Goal: Navigation & Orientation: Find specific page/section

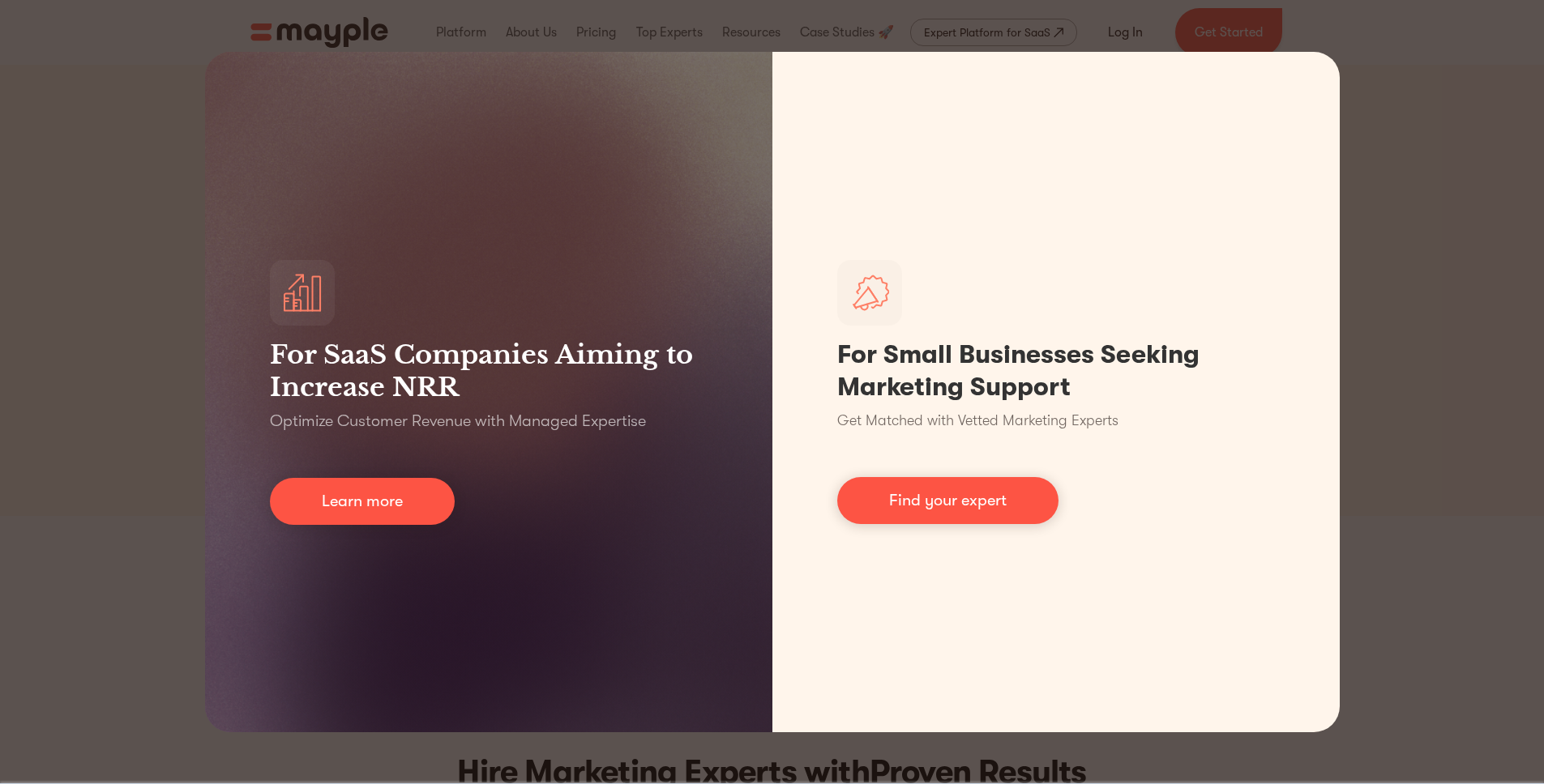
click at [1507, 45] on div "For SaaS Companies Aiming to Increase NRR Optimize Customer Revenue with Manage…" at bounding box center [772, 392] width 1544 height 784
click at [1457, 67] on div "For SaaS Companies Aiming to Increase NRR Optimize Customer Revenue with Manage…" at bounding box center [772, 392] width 1544 height 784
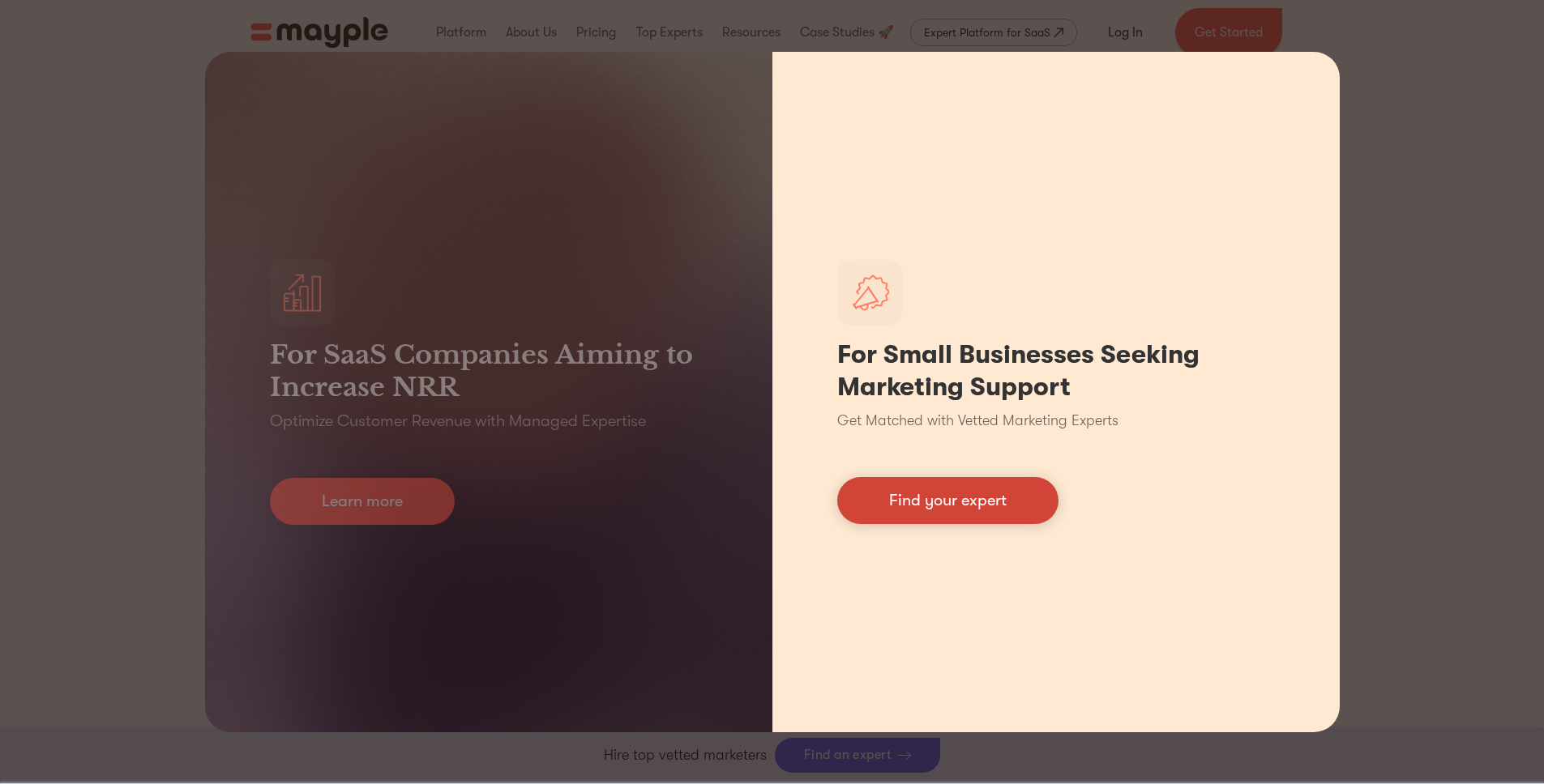
scroll to position [787, 0]
click at [943, 496] on link "Find your expert" at bounding box center [947, 500] width 222 height 47
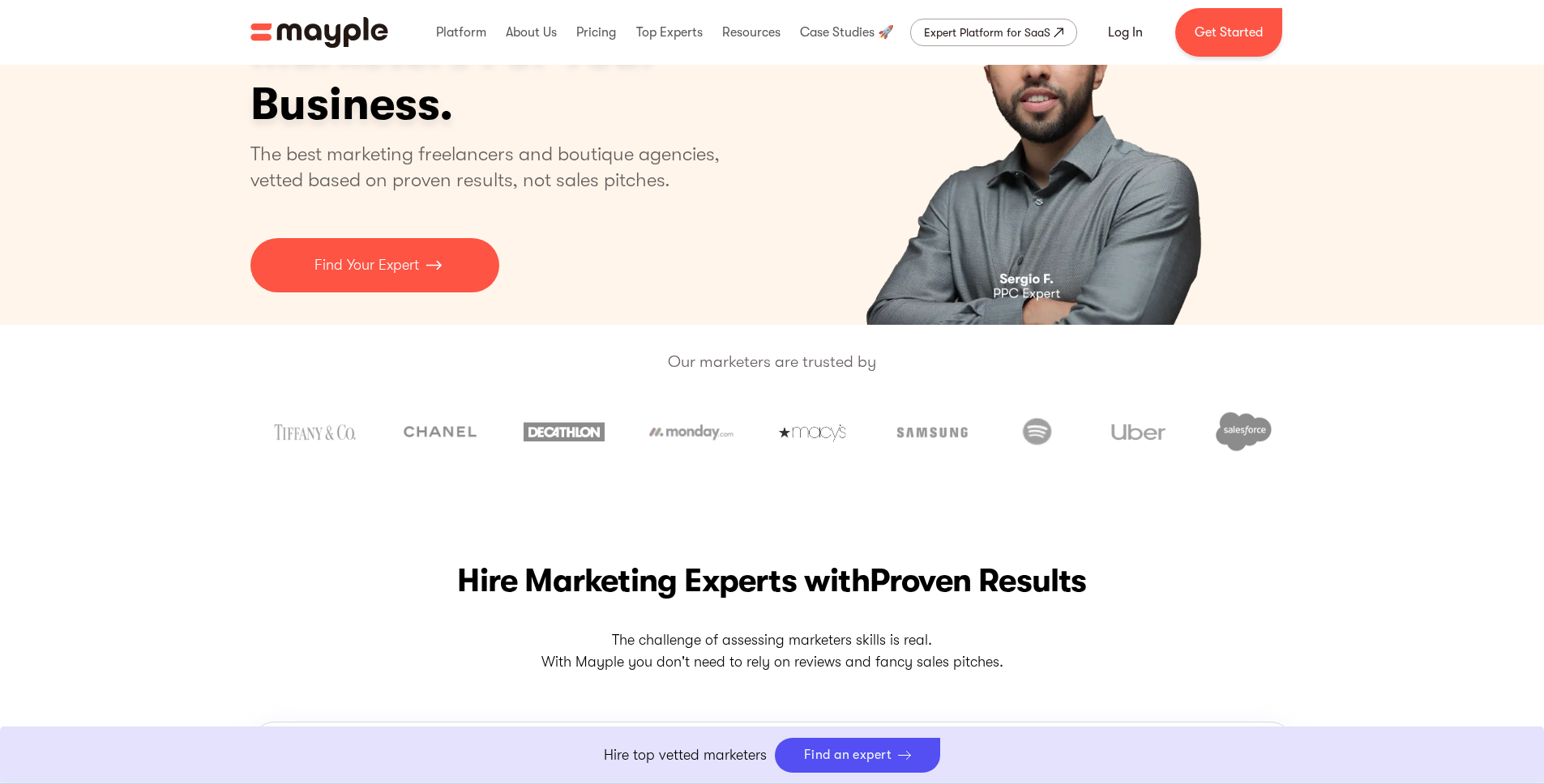
scroll to position [0, 0]
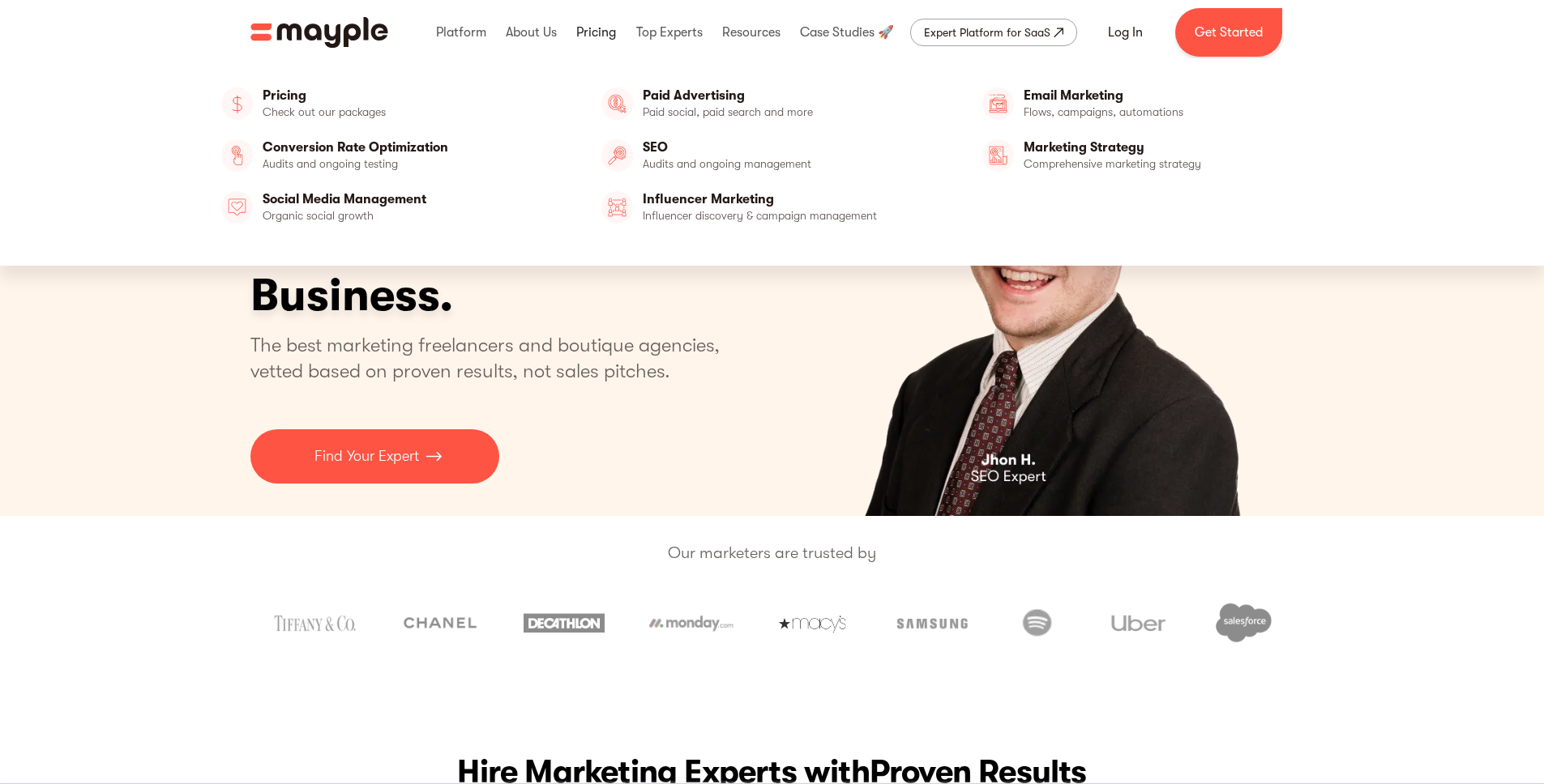
click at [606, 36] on link at bounding box center [596, 32] width 48 height 52
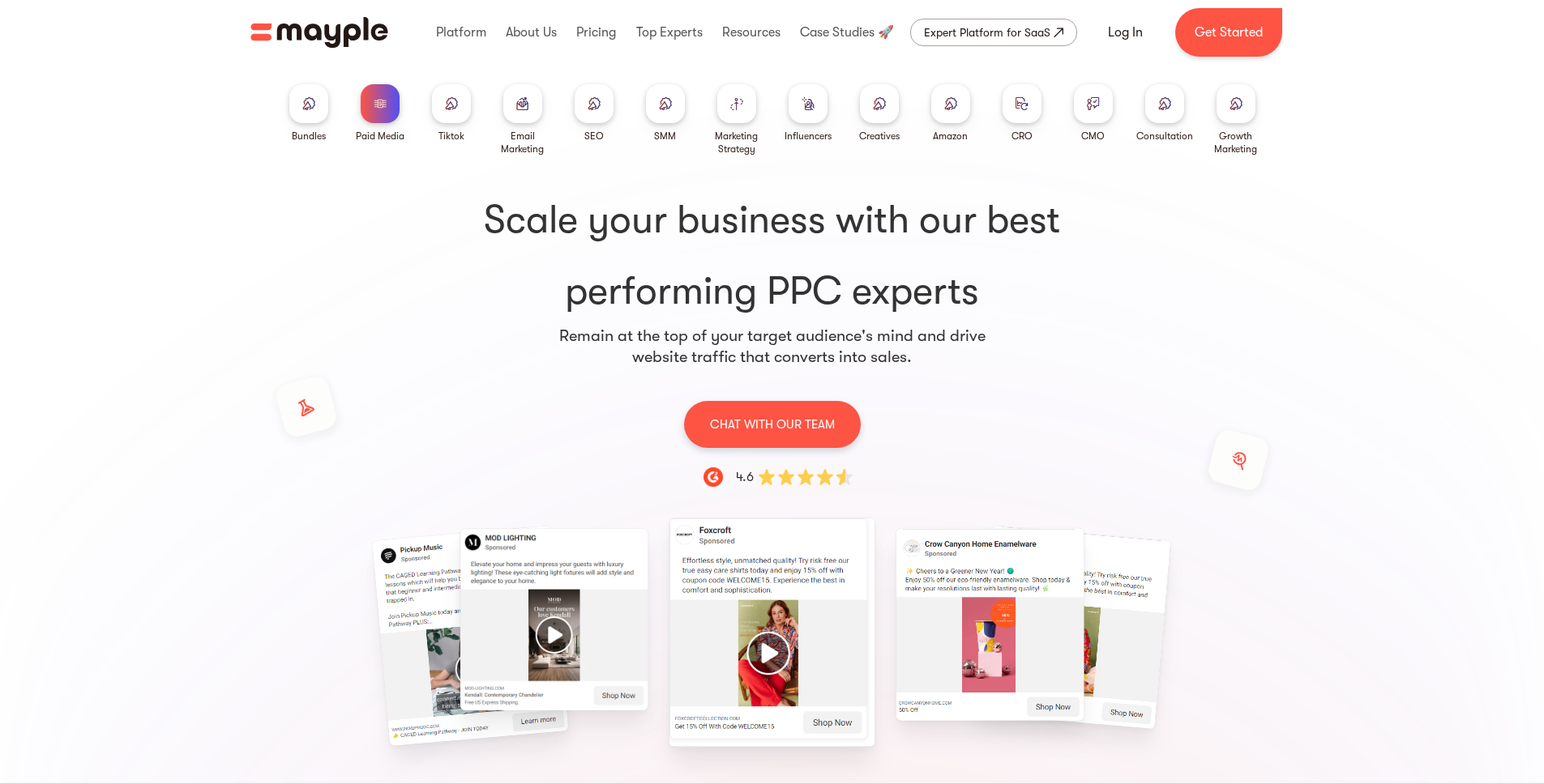
click at [238, 696] on div "Paid Media Packages Bundles Paid Media Packages TikTok Email Marketing SEO SMM …" at bounding box center [772, 620] width 1544 height 930
click at [379, 98] on img at bounding box center [379, 104] width 13 height 12
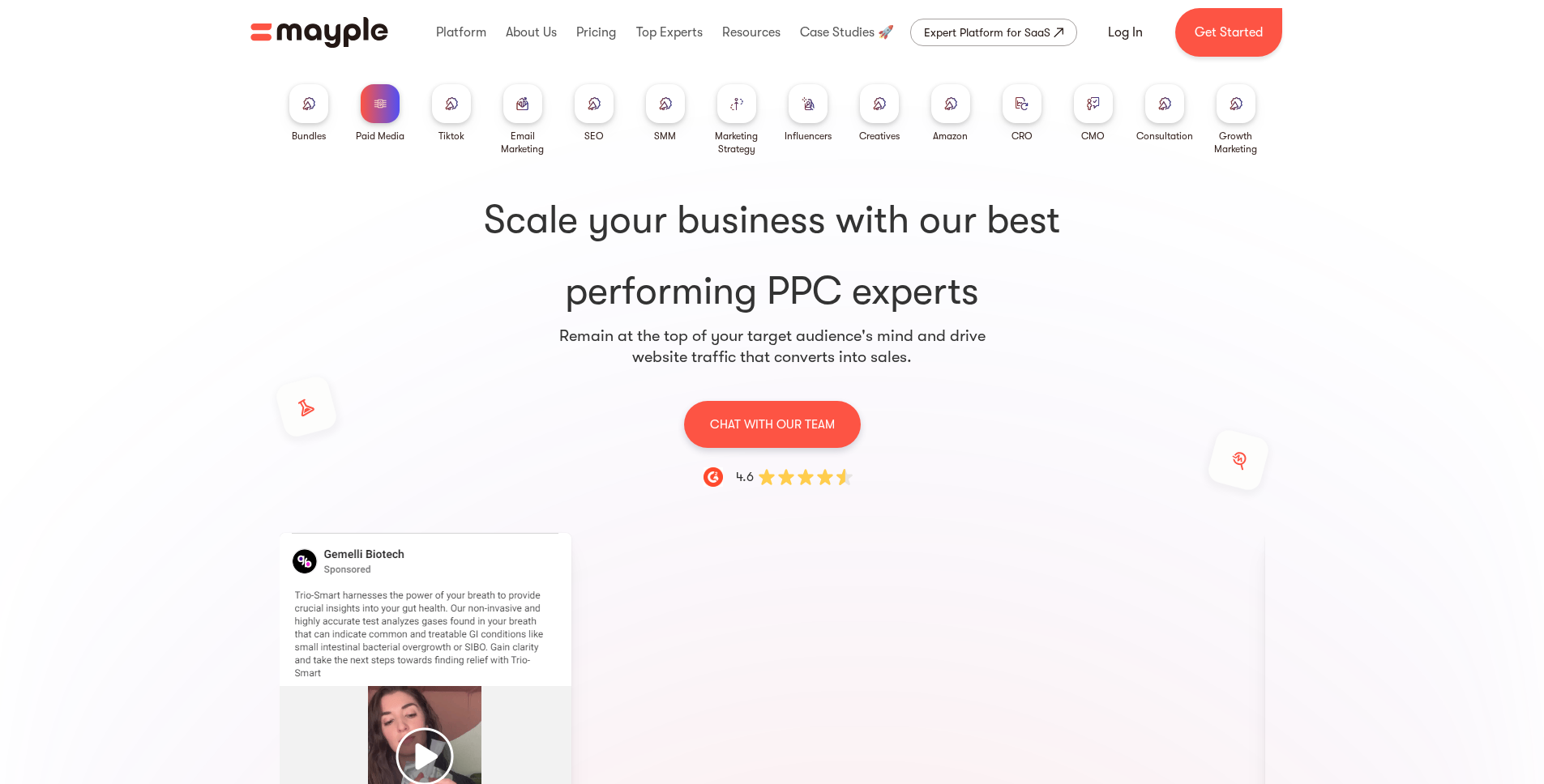
click at [306, 106] on img at bounding box center [308, 104] width 13 height 12
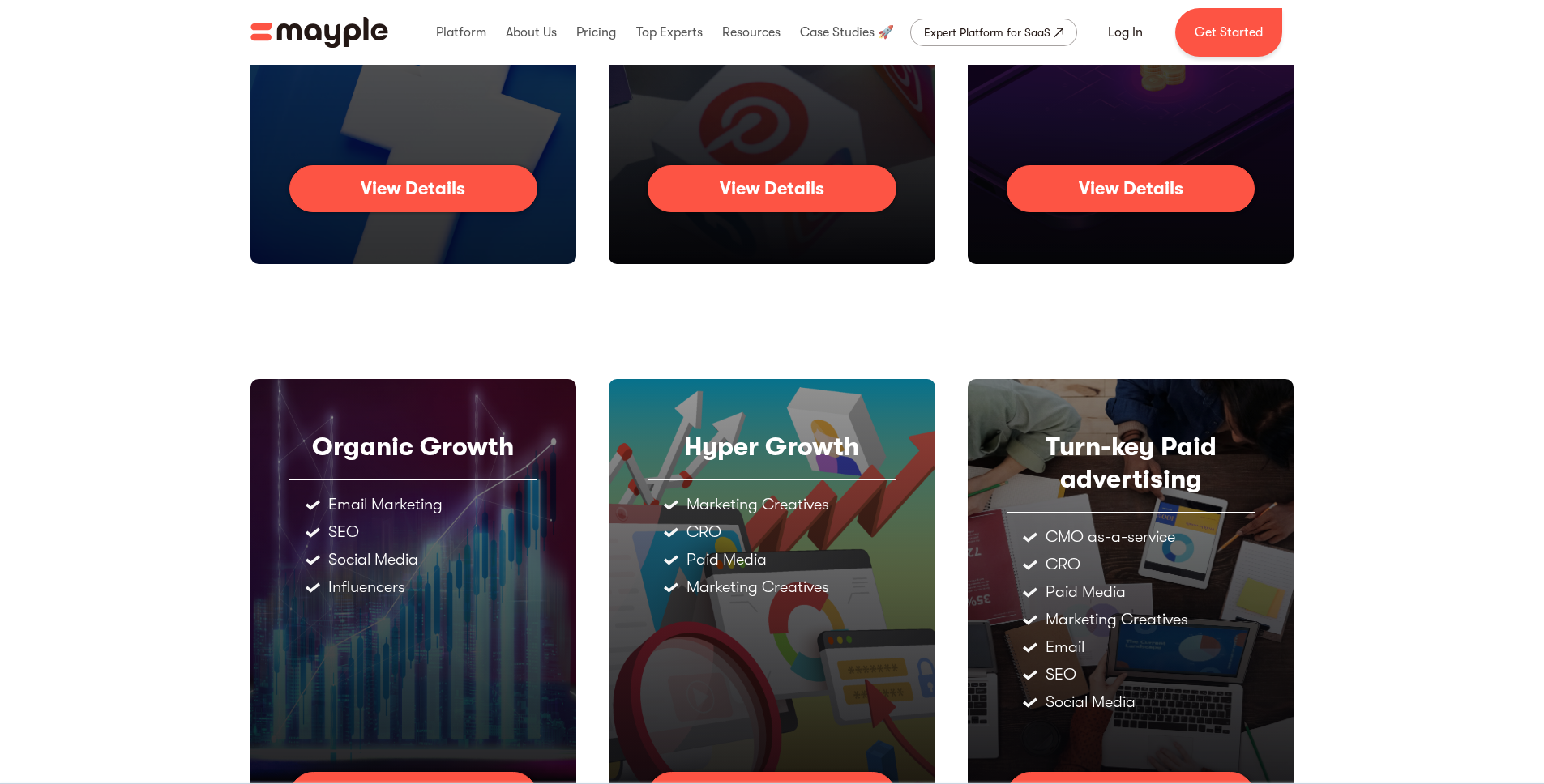
scroll to position [617, 0]
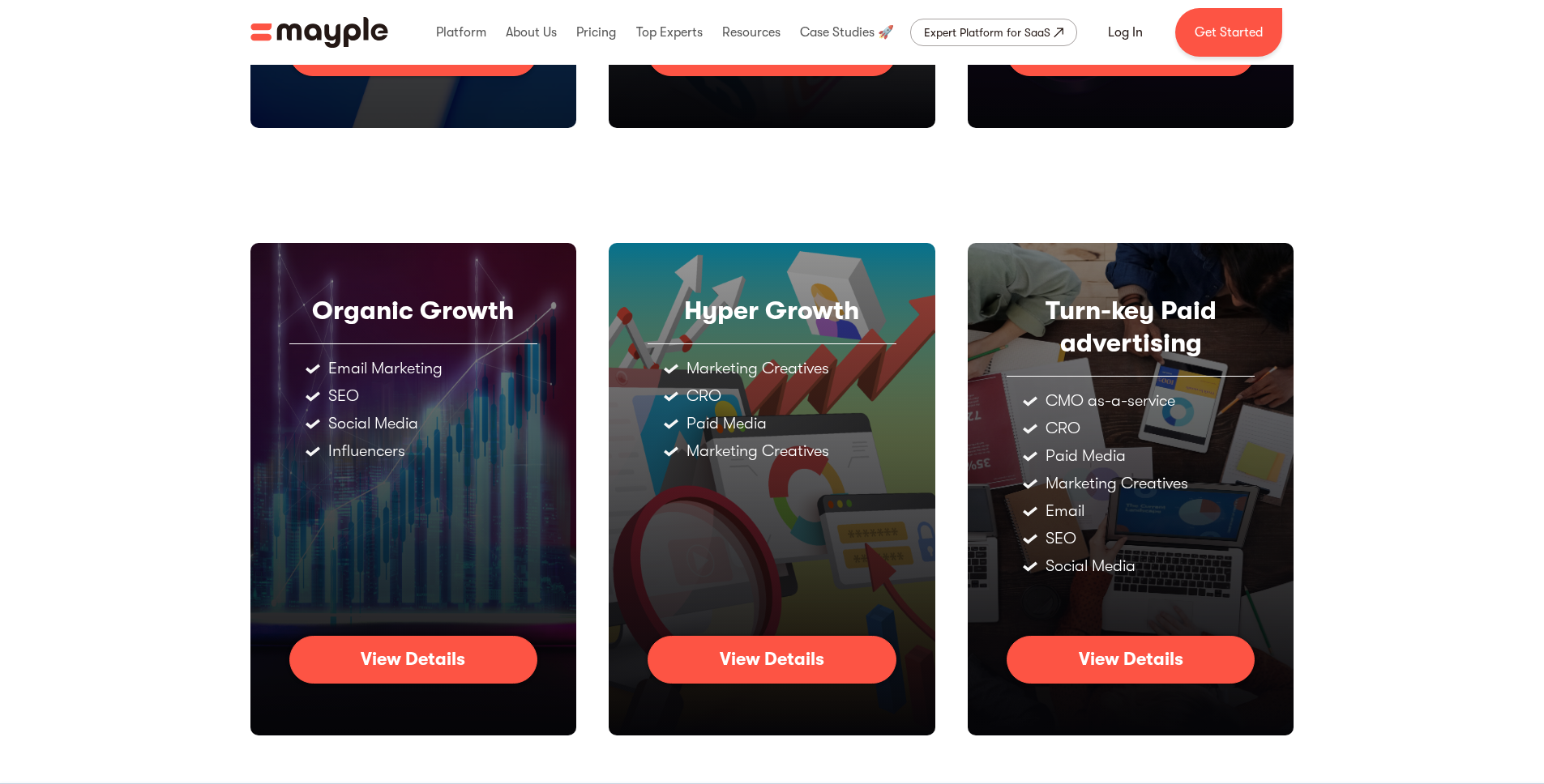
click at [351, 35] on img "home" at bounding box center [319, 32] width 138 height 31
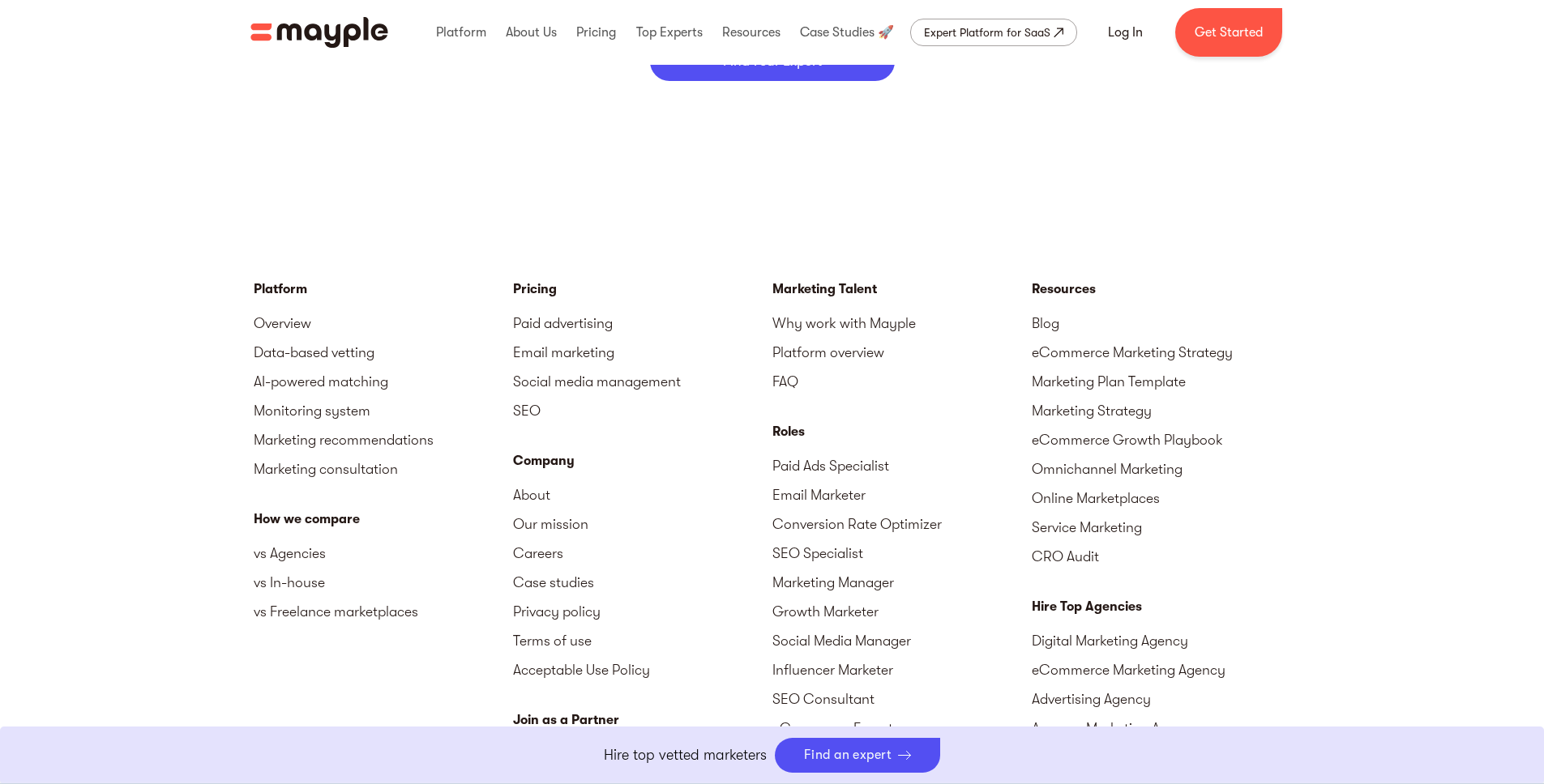
scroll to position [7288, 0]
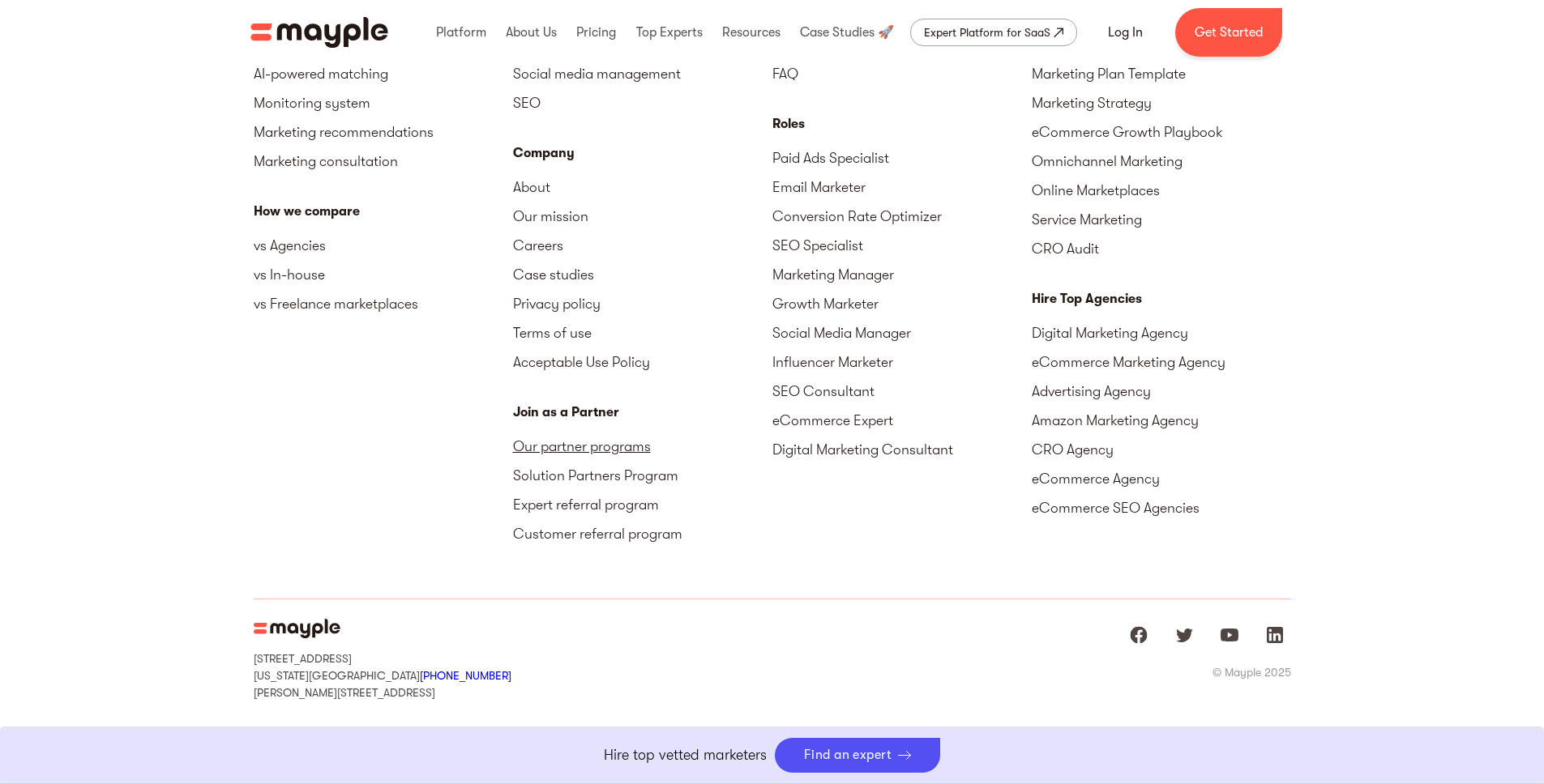
click at [553, 448] on link "Our partner programs" at bounding box center [643, 446] width 260 height 29
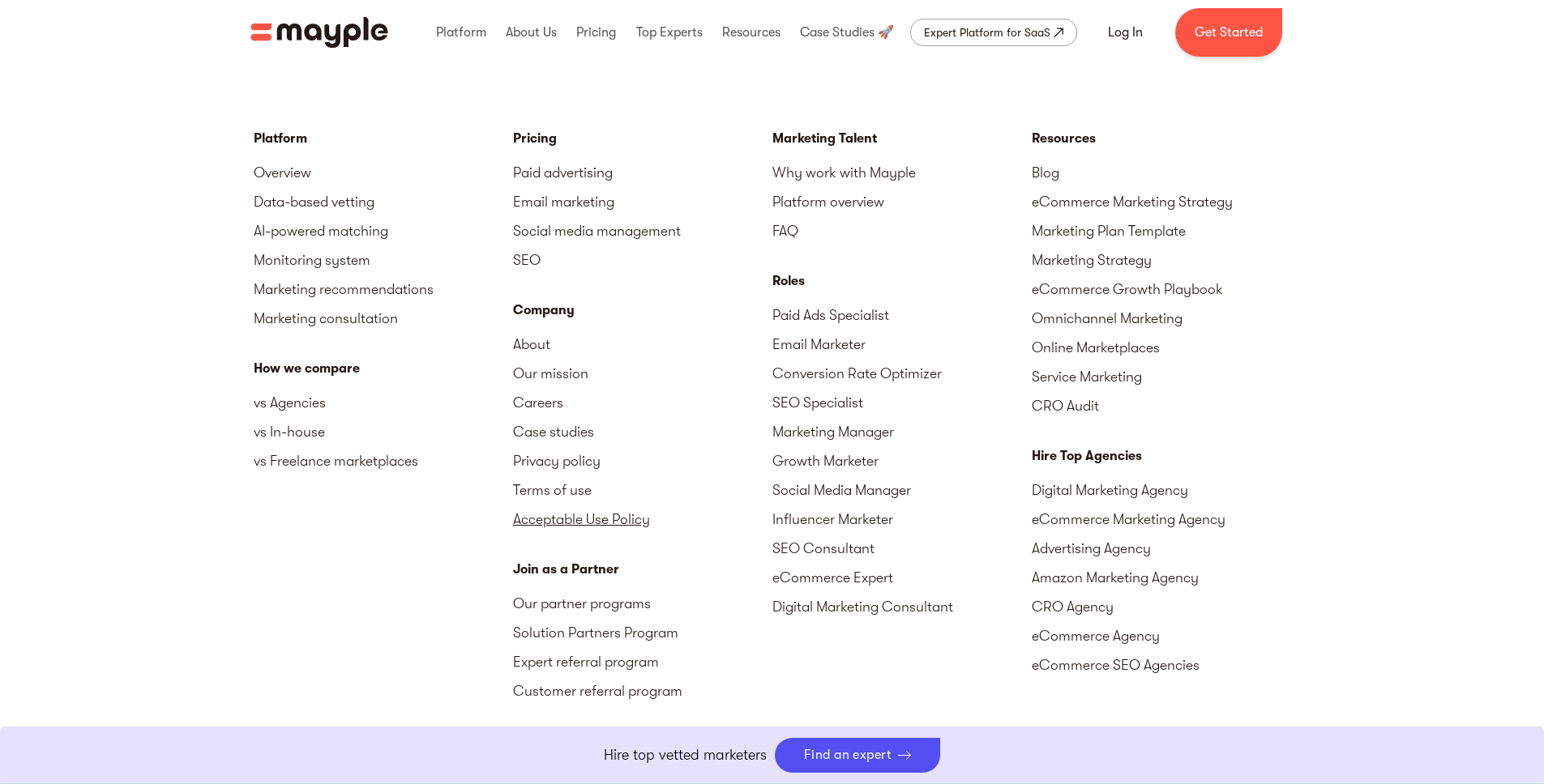
scroll to position [6997, 0]
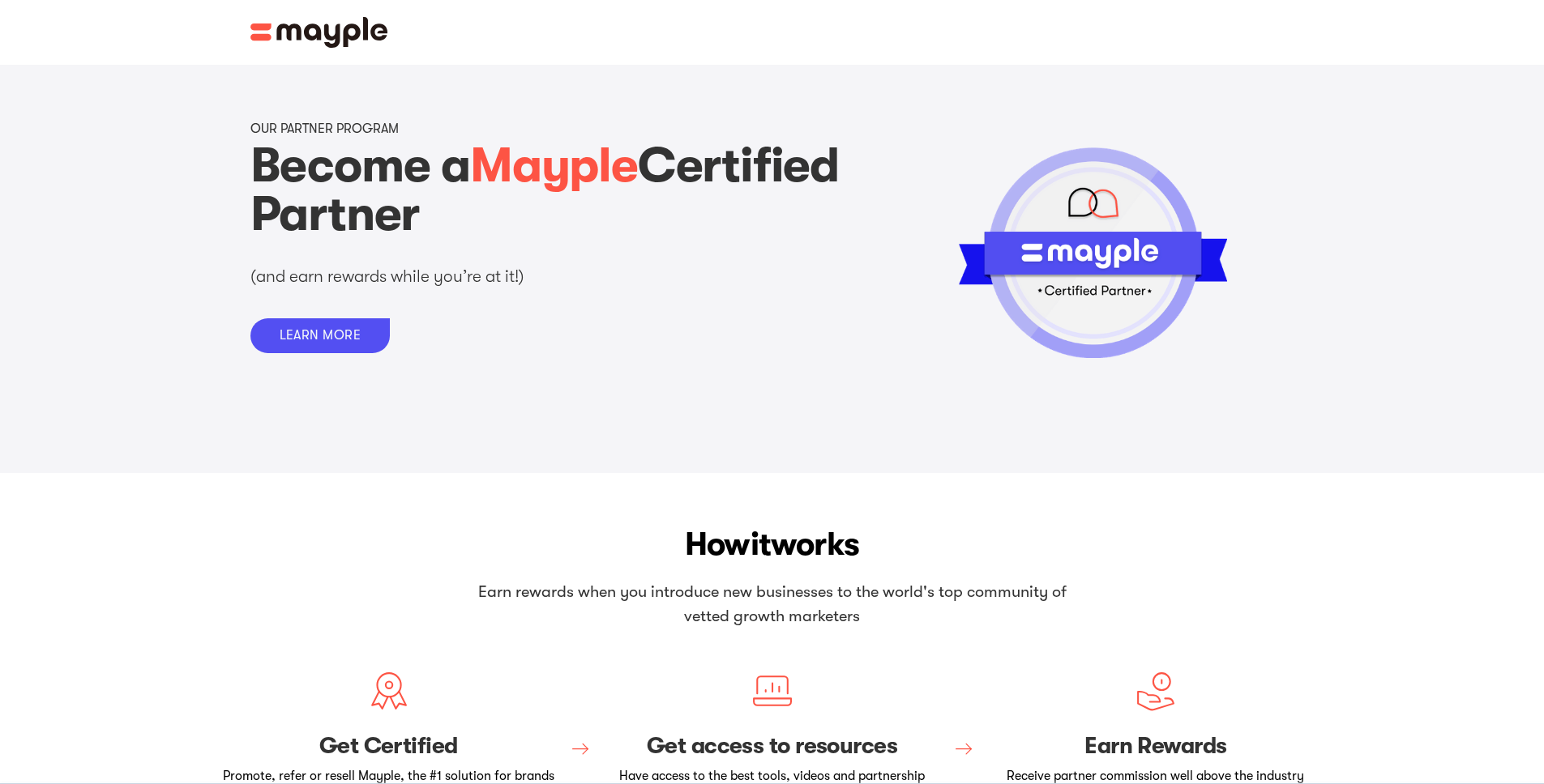
click at [317, 40] on img at bounding box center [319, 32] width 138 height 31
click at [280, 40] on img at bounding box center [319, 32] width 138 height 31
